Goal: Task Accomplishment & Management: Manage account settings

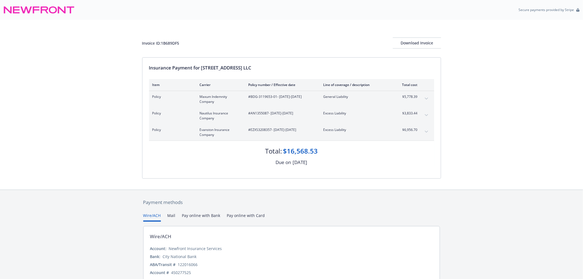
click at [286, 134] on div "#EZXS3208357 - 07/14/2025-07/14/2026" at bounding box center [282, 132] width 66 height 10
click at [434, 45] on div "Download Invoice" at bounding box center [417, 43] width 48 height 10
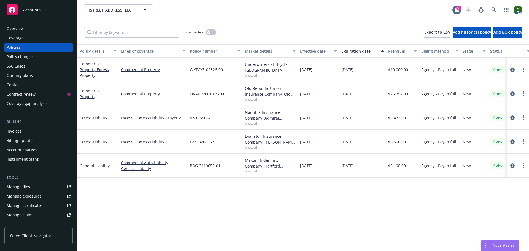
click at [41, 28] on div "Overview" at bounding box center [39, 28] width 64 height 9
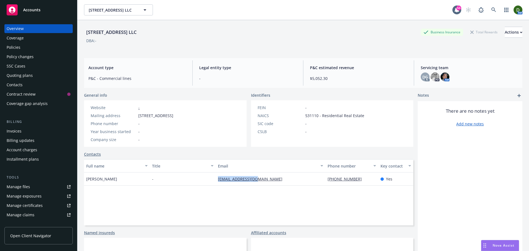
drag, startPoint x: 270, startPoint y: 180, endPoint x: 195, endPoint y: 184, distance: 75.1
click at [195, 184] on div "Doug Helm - dhelm727@gmail.com 650-346-7848 Yes" at bounding box center [248, 179] width 329 height 13
copy div "dhelm727@gmail.com"
click at [35, 185] on link "Manage files" at bounding box center [38, 186] width 68 height 9
click at [40, 85] on div "Contacts" at bounding box center [39, 84] width 64 height 9
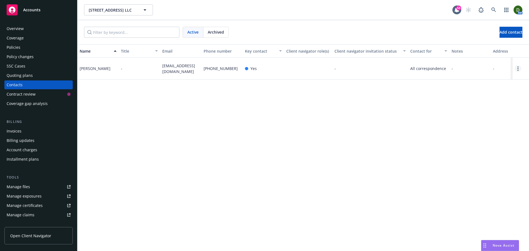
click at [519, 70] on link "Open options" at bounding box center [518, 68] width 7 height 7
drag, startPoint x: 493, startPoint y: 42, endPoint x: 493, endPoint y: 47, distance: 4.7
click at [493, 43] on link "Edit contact" at bounding box center [483, 37] width 62 height 11
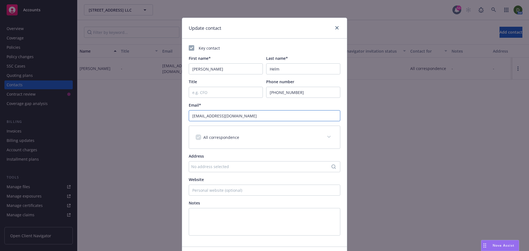
drag, startPoint x: 236, startPoint y: 115, endPoint x: 101, endPoint y: 121, distance: 135.4
click at [101, 121] on div "Update contact Key contact First name* Doug Last name* Helm Title Phone number …" at bounding box center [264, 125] width 529 height 251
paste input "h"
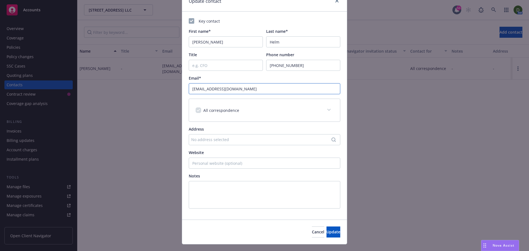
scroll to position [38, 0]
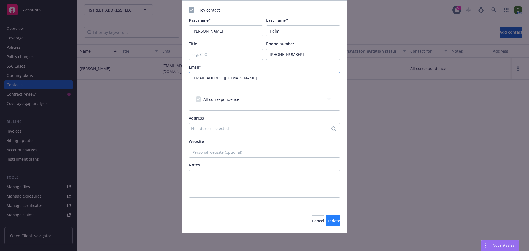
type input "dhhelm727@gmail.com"
click at [327, 222] on span "Update" at bounding box center [334, 220] width 14 height 5
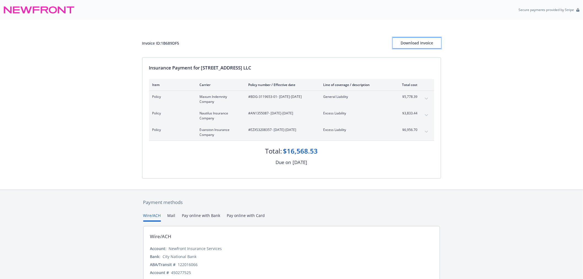
click at [421, 45] on div "Download Invoice" at bounding box center [417, 43] width 48 height 10
click at [422, 46] on div "Download Invoice" at bounding box center [417, 43] width 48 height 10
click at [176, 42] on div "Invoice ID: 1B689DF5" at bounding box center [160, 43] width 37 height 6
copy div "1B689DF5"
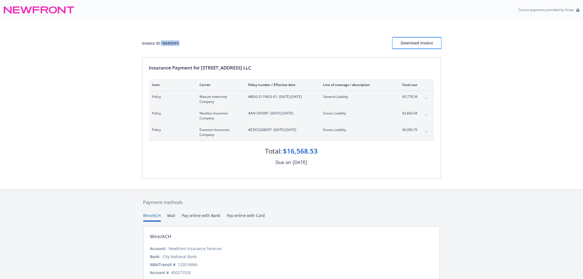
click at [435, 41] on button "Download Invoice" at bounding box center [417, 42] width 48 height 11
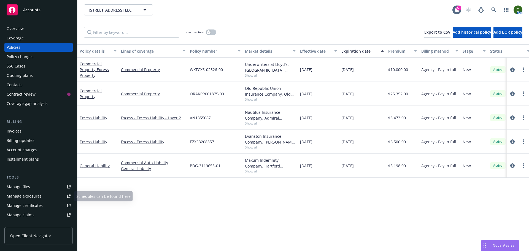
click at [55, 188] on link "Manage files" at bounding box center [38, 186] width 68 height 9
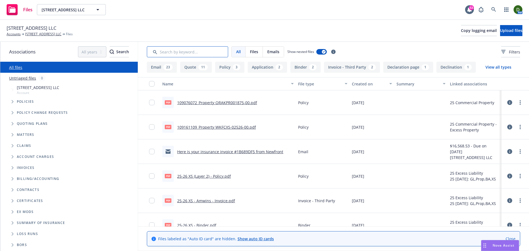
paste input "1B689DF5"
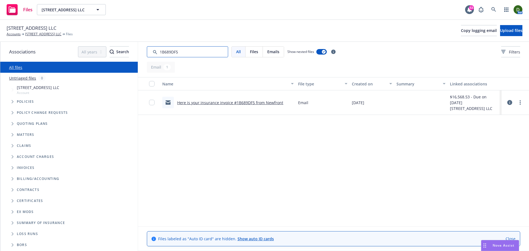
type input "1B689DF5"
click at [216, 103] on link "Here is your insurance invoice #1B689DF5 from Newfront" at bounding box center [230, 102] width 106 height 5
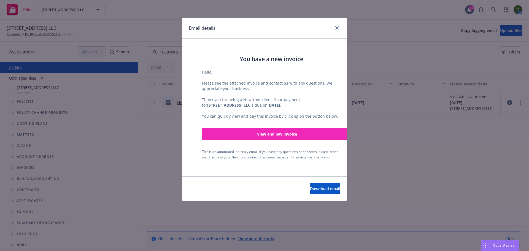
scroll to position [110, 0]
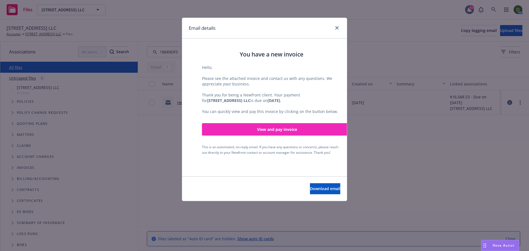
click at [290, 131] on link "View and pay invoice" at bounding box center [277, 129] width 150 height 12
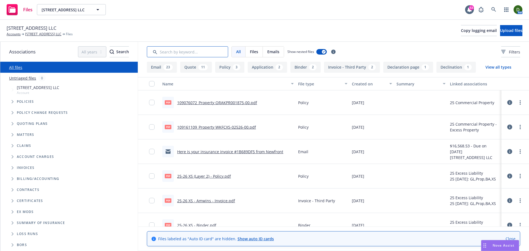
paste input "1B689DF5"
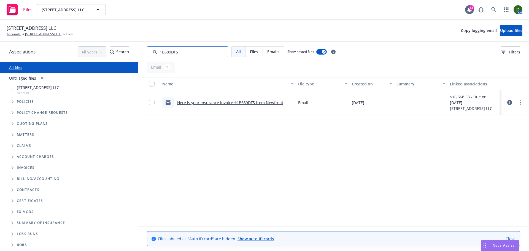
type input "1B689DF5"
click at [262, 101] on link "Here is your insurance invoice #1B689DF5 from Newfront" at bounding box center [230, 102] width 106 height 5
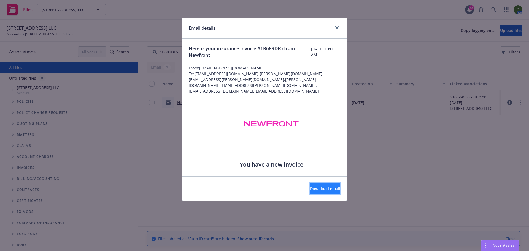
click at [318, 190] on span "Download email" at bounding box center [325, 188] width 30 height 5
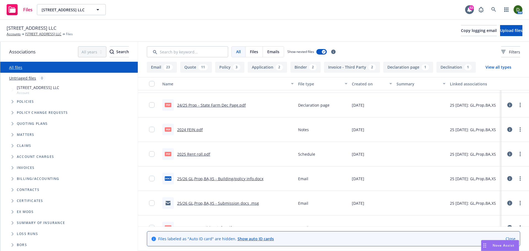
scroll to position [799, 0]
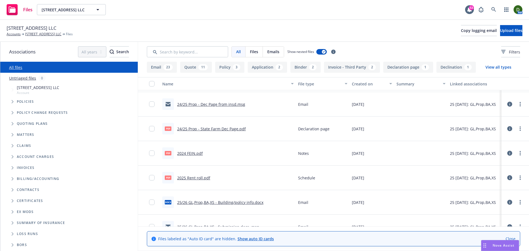
click at [230, 106] on link "24/25 Prop - Dec Page from insd.msg" at bounding box center [211, 104] width 68 height 5
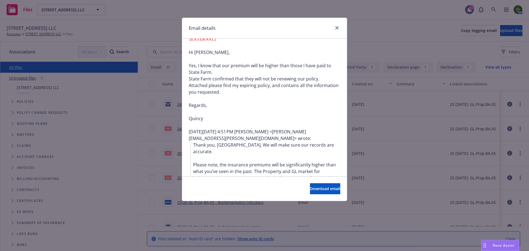
scroll to position [0, 0]
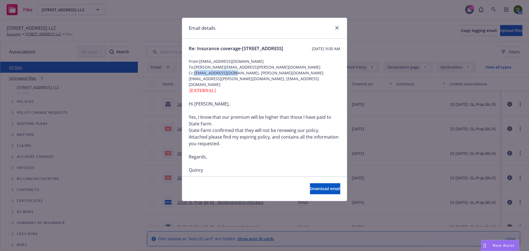
drag, startPoint x: 237, startPoint y: 80, endPoint x: 195, endPoint y: 78, distance: 41.9
click at [195, 78] on span "Cc: [EMAIL_ADDRESS][DOMAIN_NAME], [PERSON_NAME][DOMAIN_NAME][EMAIL_ADDRESS][PER…" at bounding box center [265, 78] width 152 height 17
copy span "[EMAIL_ADDRESS][DOMAIN_NAME]"
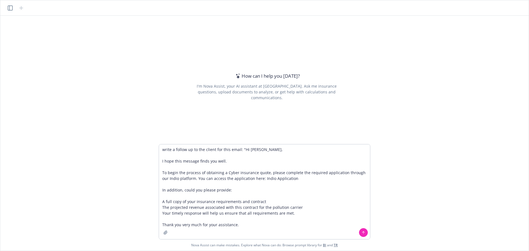
type textarea "write a follow up to the client for this email: "Hi [PERSON_NAME], I hope this …"
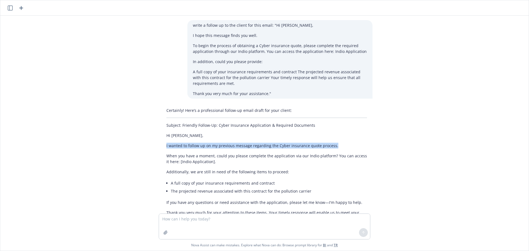
drag, startPoint x: 336, startPoint y: 147, endPoint x: 151, endPoint y: 149, distance: 185.0
click at [151, 149] on div "write a follow up to the client for this email: "Hi [PERSON_NAME], I hope this …" at bounding box center [264, 115] width 524 height 198
copy p "I wanted to follow up on my previous message regarding the Cyber insurance quot…"
